Goal: Task Accomplishment & Management: Use online tool/utility

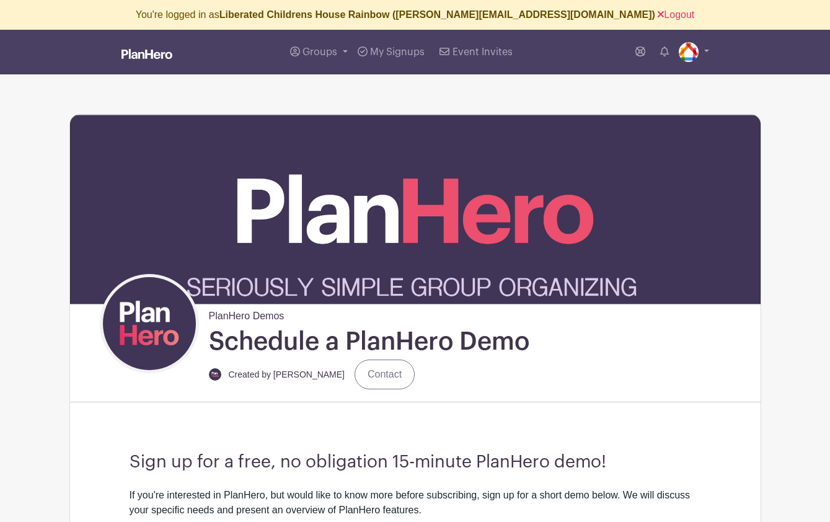
click at [750, 120] on img at bounding box center [415, 209] width 691 height 189
click at [658, 14] on link "Logout" at bounding box center [676, 14] width 37 height 11
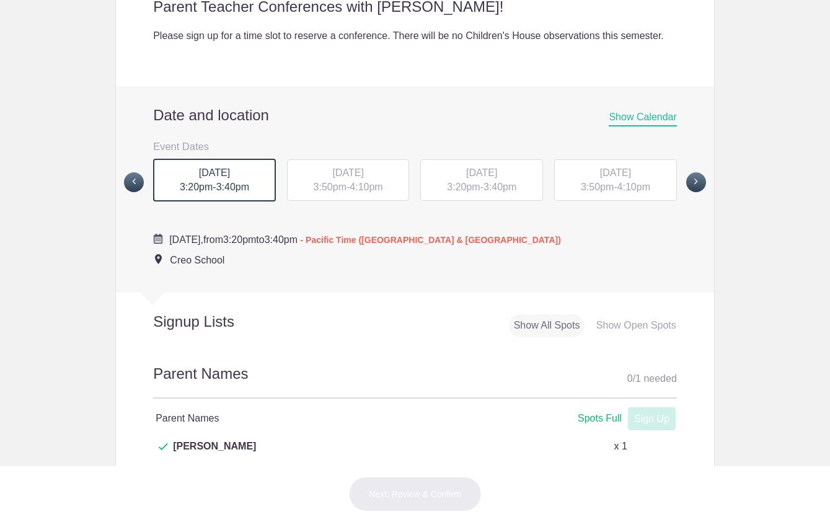
scroll to position [533, 0]
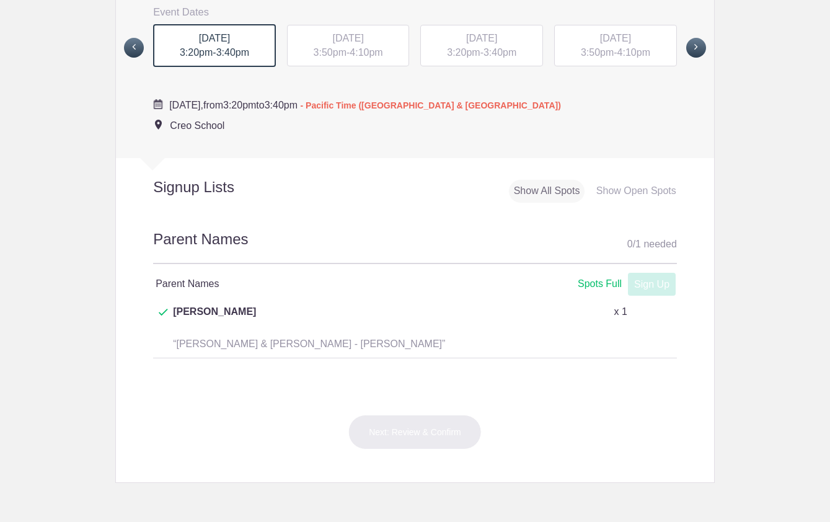
click at [333, 61] on div "MON, Oct 20, 2025 3:50pm - 4:10pm" at bounding box center [348, 46] width 123 height 42
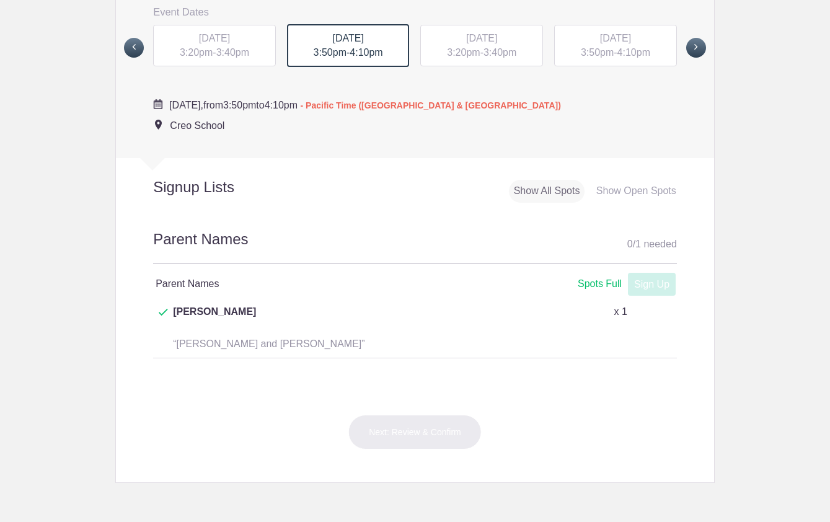
click at [466, 43] on span "TUE, Oct 21, 2025" at bounding box center [481, 38] width 31 height 11
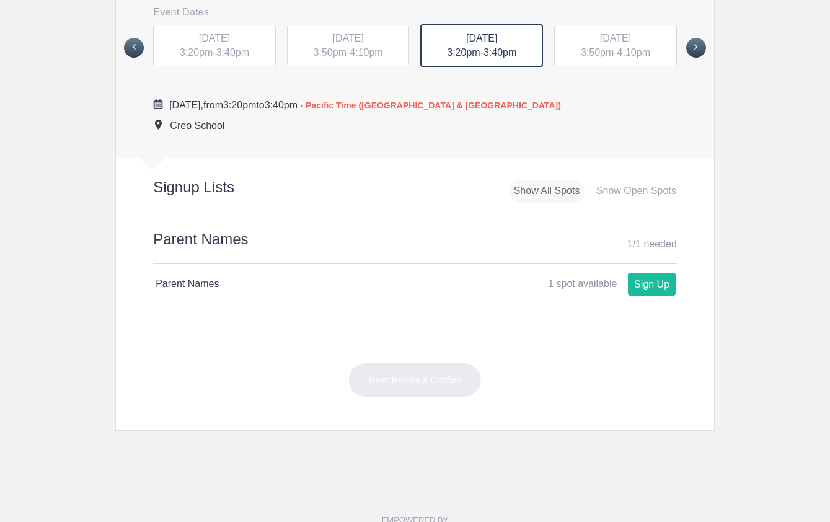
click at [600, 43] on span "TUE, Oct 21, 2025" at bounding box center [615, 38] width 31 height 11
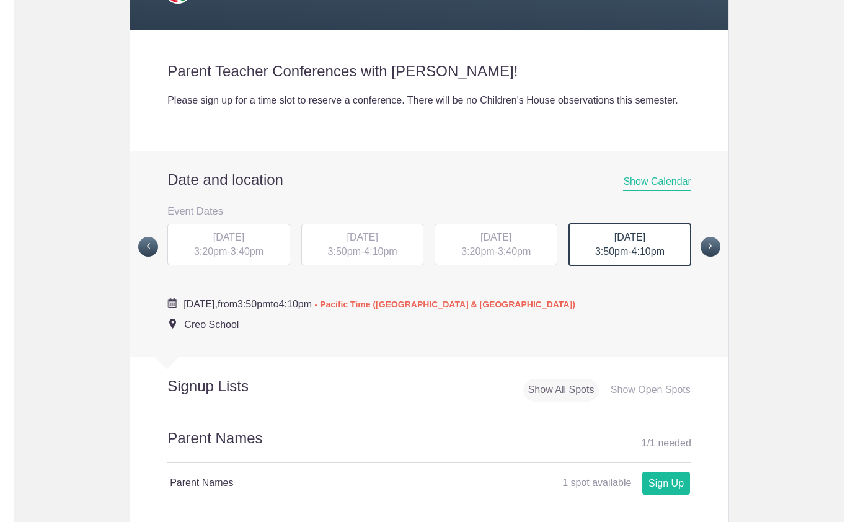
scroll to position [0, 0]
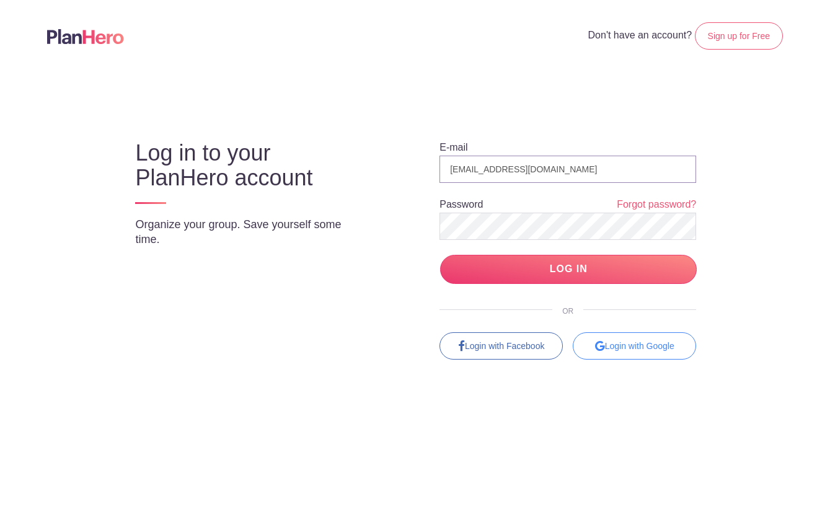
click at [696, 332] on div at bounding box center [696, 332] width 0 height 0
drag, startPoint x: 557, startPoint y: 167, endPoint x: 433, endPoint y: 162, distance: 124.1
click at [433, 164] on div "E-mail [EMAIL_ADDRESS][DOMAIN_NAME] Password Forgot password? LOG IN OR Login w…" at bounding box center [557, 238] width 328 height 241
type input "[PERSON_NAME][EMAIL_ADDRESS][DOMAIN_NAME]"
click at [533, 270] on input "LOG IN" at bounding box center [568, 269] width 257 height 29
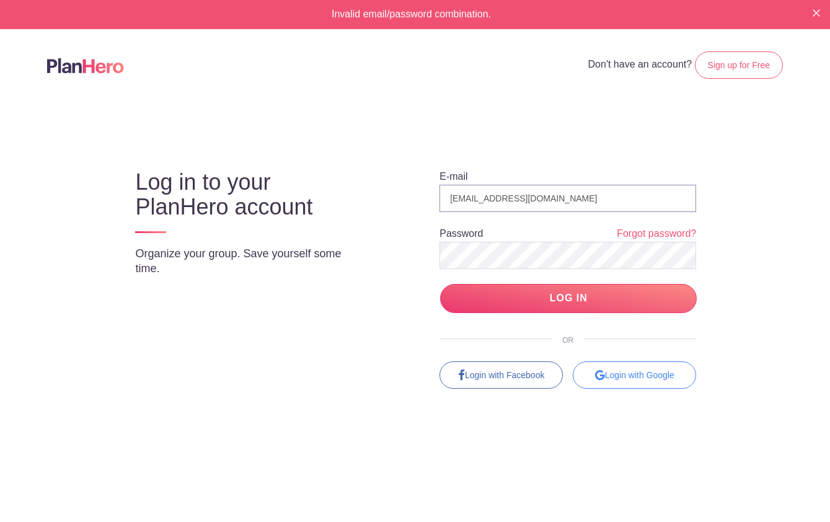
click at [520, 204] on input "coordinator@aysmusic.org" at bounding box center [568, 198] width 257 height 27
drag, startPoint x: 561, startPoint y: 199, endPoint x: 305, endPoint y: 189, distance: 256.2
click at [305, 189] on div "Log in to your PlanHero account Organize your group. Save yourself some time. E…" at bounding box center [415, 268] width 675 height 241
type input "julie@Planhero.com"
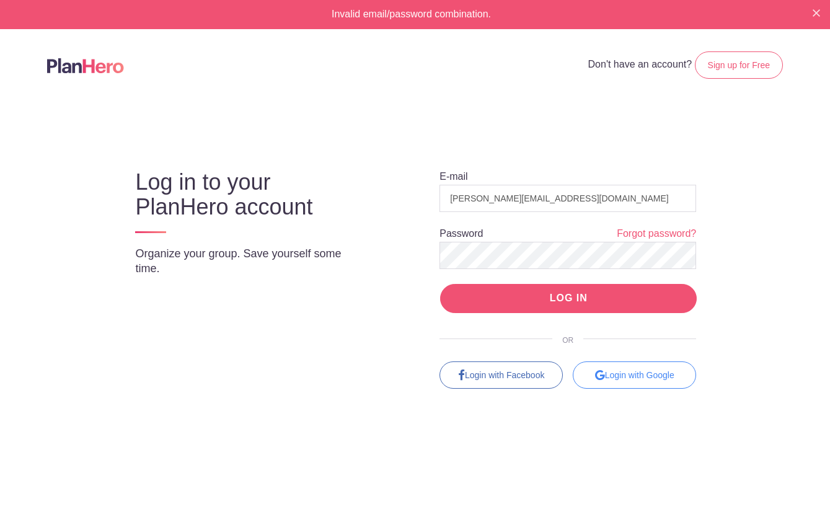
click at [542, 298] on input "LOG IN" at bounding box center [568, 298] width 257 height 29
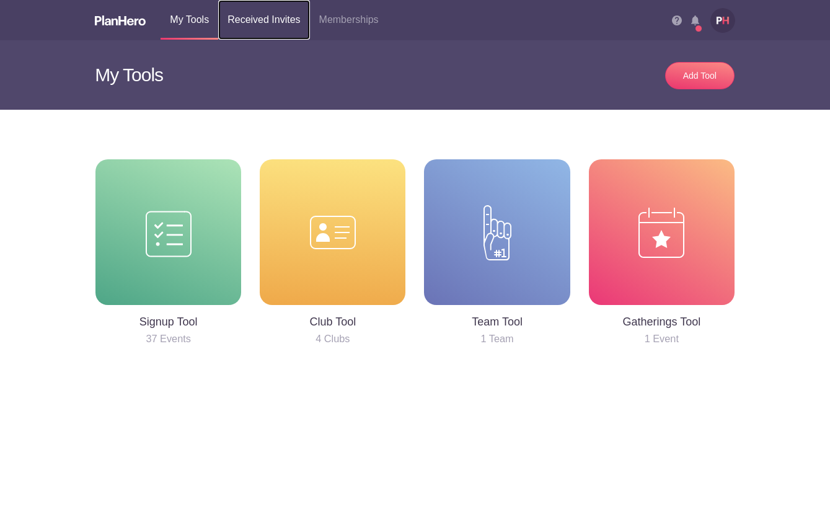
click at [285, 16] on link "Received Invites" at bounding box center [263, 20] width 91 height 40
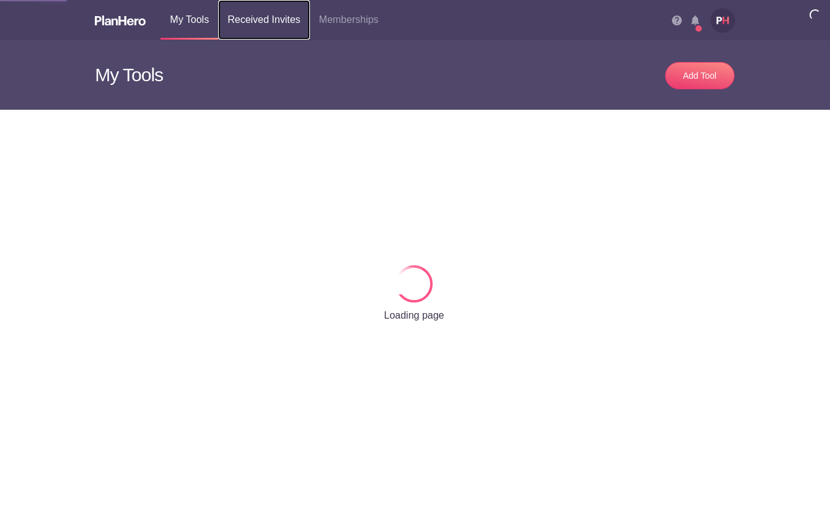
click at [266, 22] on link "Received Invites" at bounding box center [263, 20] width 91 height 40
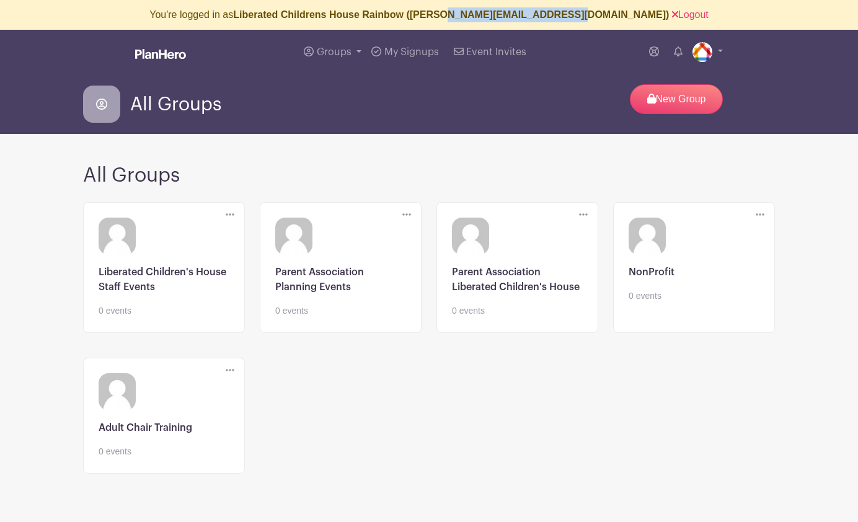
click at [672, 16] on link "Logout" at bounding box center [690, 14] width 37 height 11
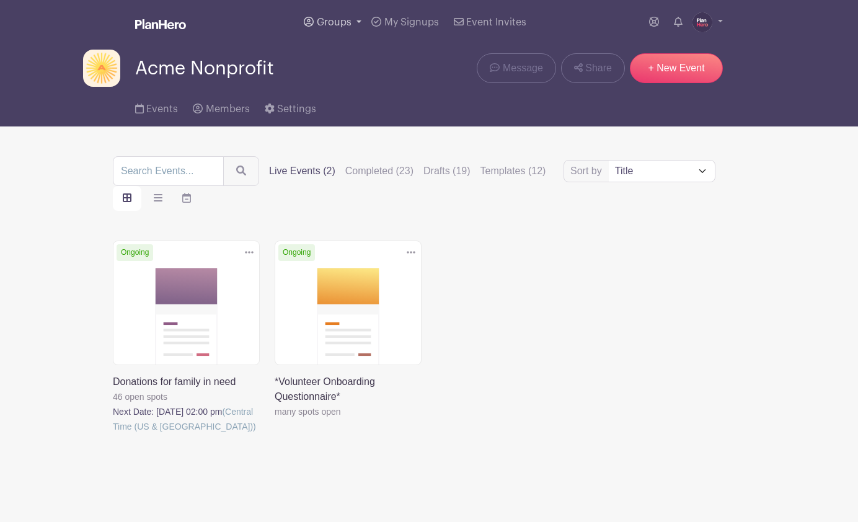
click at [330, 23] on span "Groups" at bounding box center [334, 22] width 35 height 10
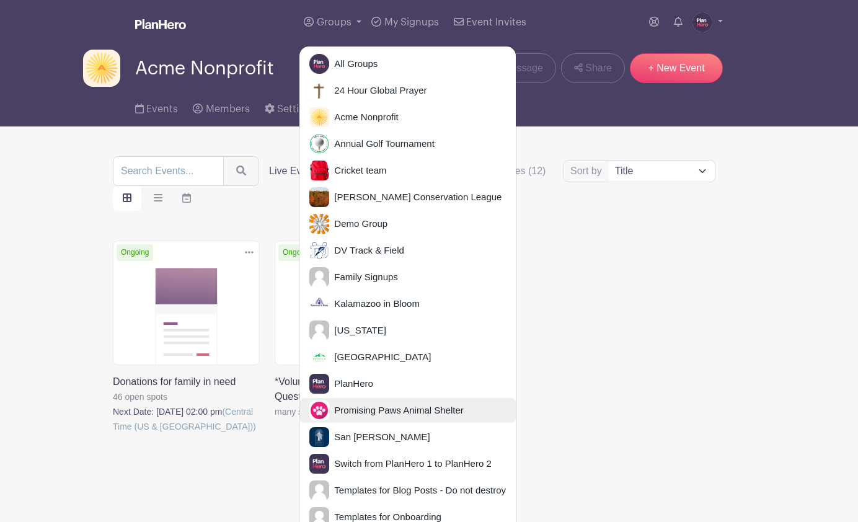
click at [370, 412] on span "Promising Paws Animal Shelter" at bounding box center [396, 411] width 134 height 14
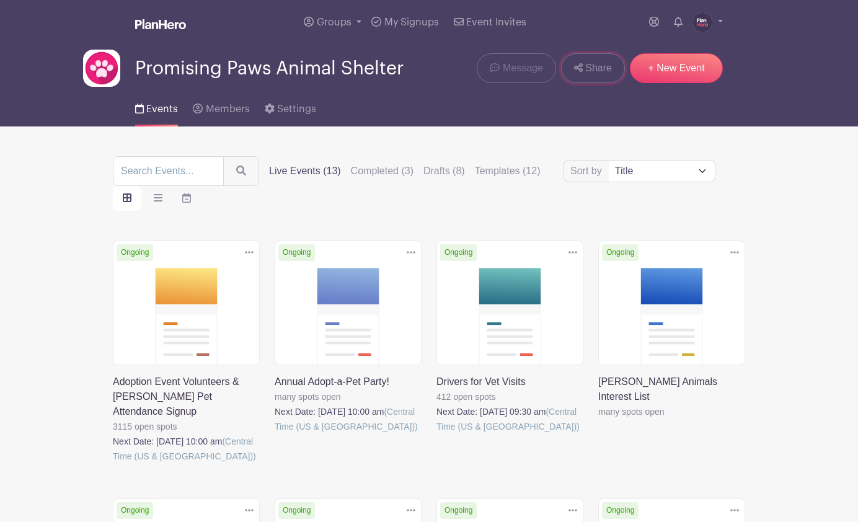
click at [581, 70] on icon at bounding box center [578, 68] width 9 height 10
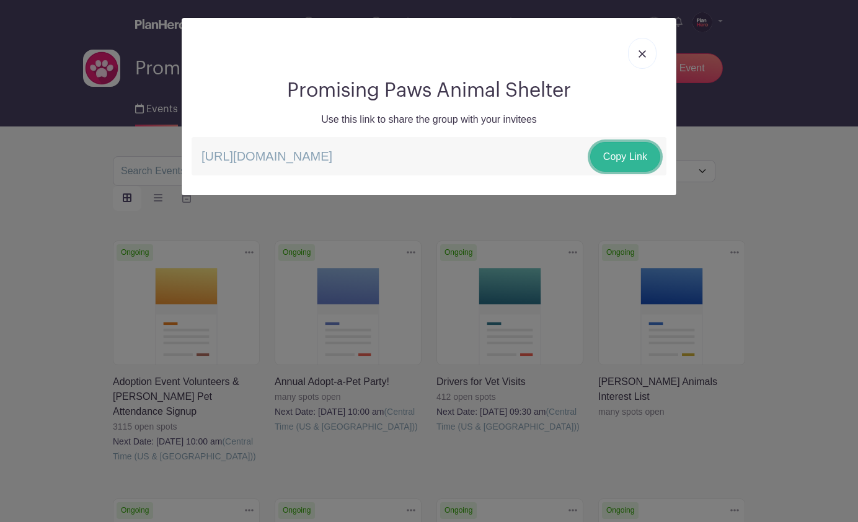
click at [626, 157] on link "Copy Link" at bounding box center [625, 157] width 70 height 30
